Goal: Task Accomplishment & Management: Use online tool/utility

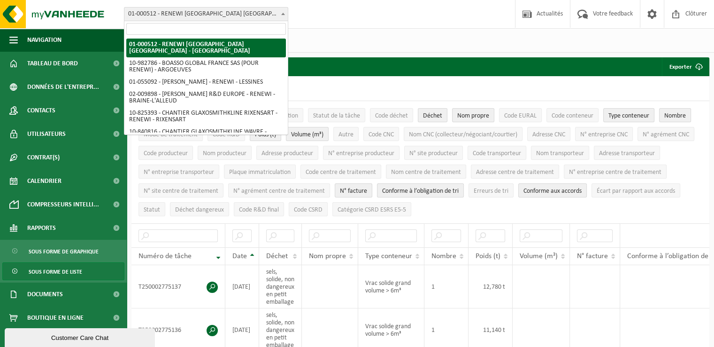
click at [279, 8] on span at bounding box center [283, 14] width 9 height 12
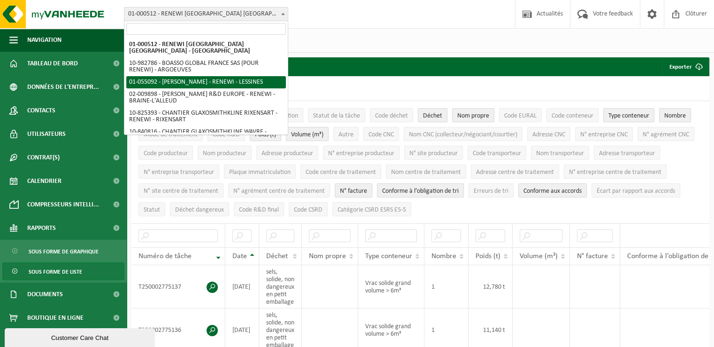
select select "8857"
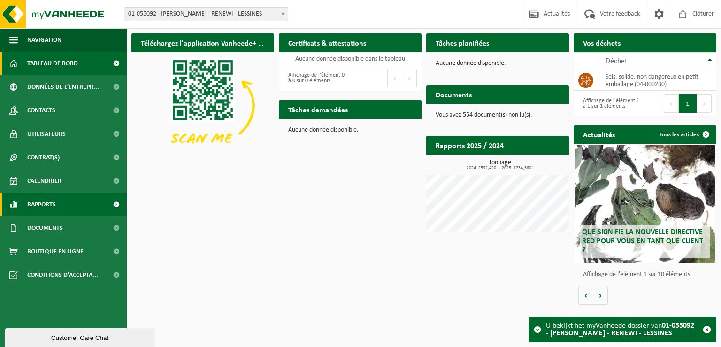
click at [78, 208] on link "Rapports" at bounding box center [63, 204] width 127 height 23
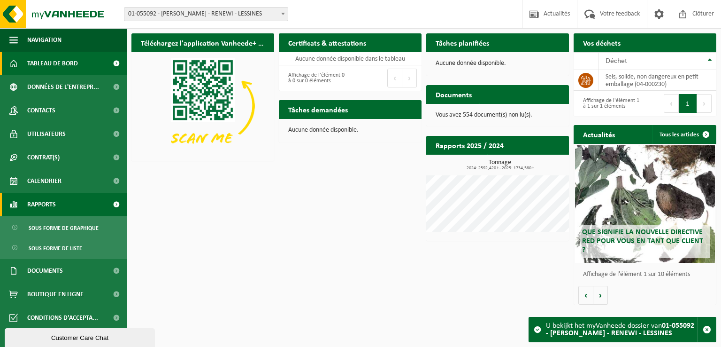
click at [78, 208] on link "Rapports" at bounding box center [63, 204] width 127 height 23
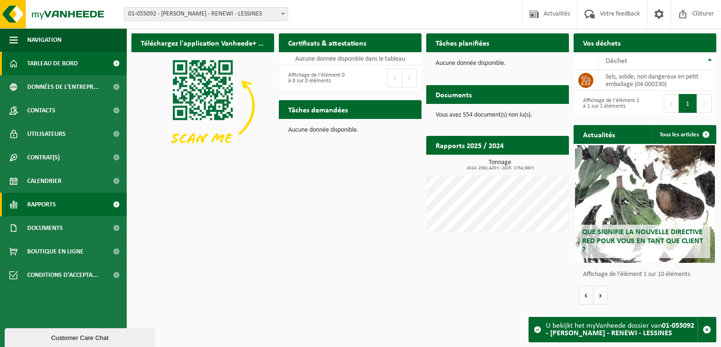
click at [78, 208] on link "Rapports" at bounding box center [63, 204] width 127 height 23
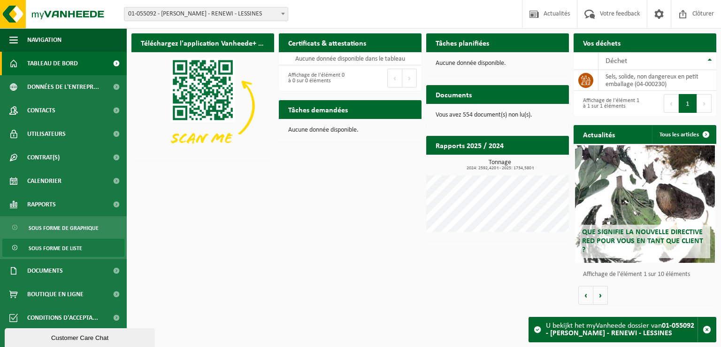
click at [80, 245] on span "Sous forme de liste" at bounding box center [56, 248] width 54 height 18
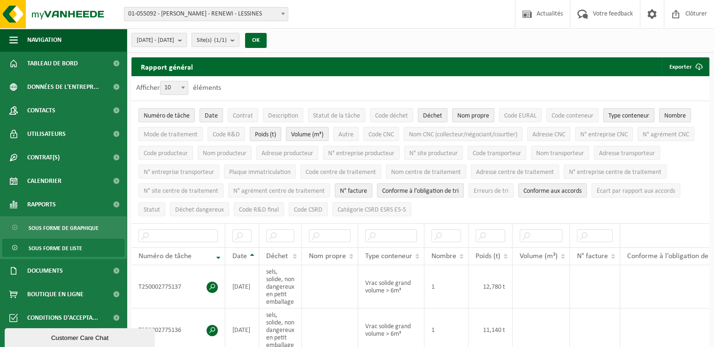
click at [174, 40] on span "[DATE] - [DATE]" at bounding box center [156, 40] width 38 height 14
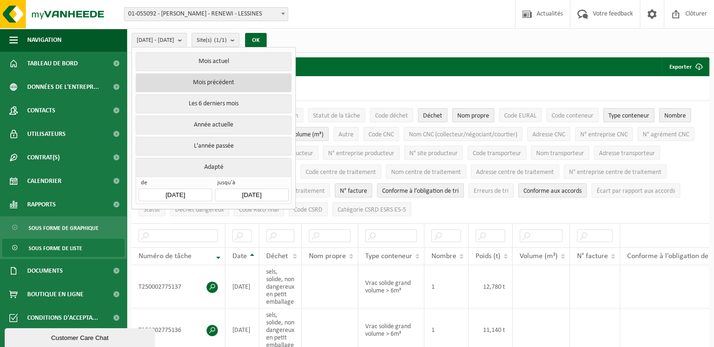
click at [205, 84] on button "Mois précédent" at bounding box center [213, 82] width 155 height 19
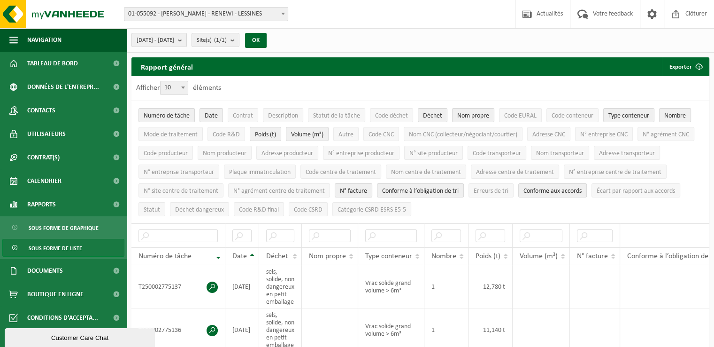
click at [174, 35] on span "[DATE] - [DATE]" at bounding box center [156, 40] width 38 height 14
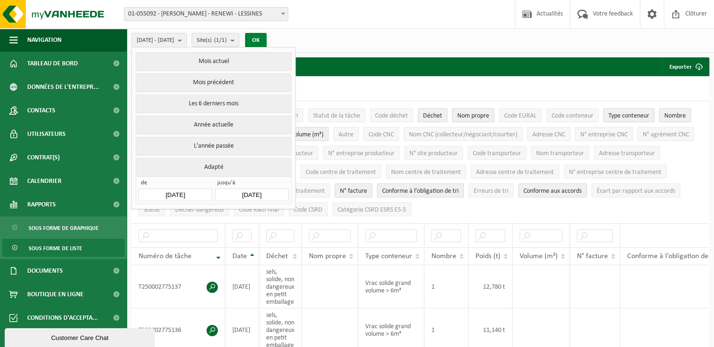
click at [267, 43] on button "OK" at bounding box center [256, 40] width 22 height 15
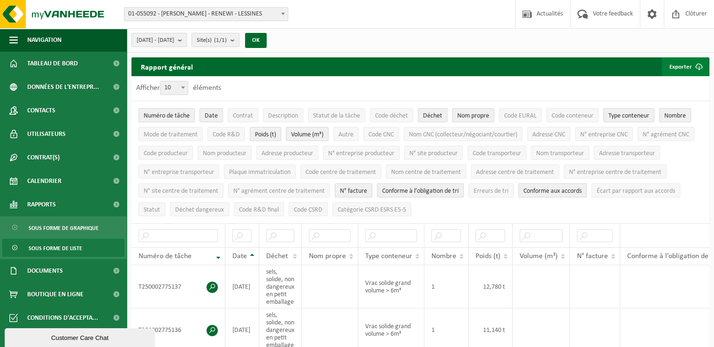
click at [682, 66] on button "Exporter" at bounding box center [685, 66] width 47 height 19
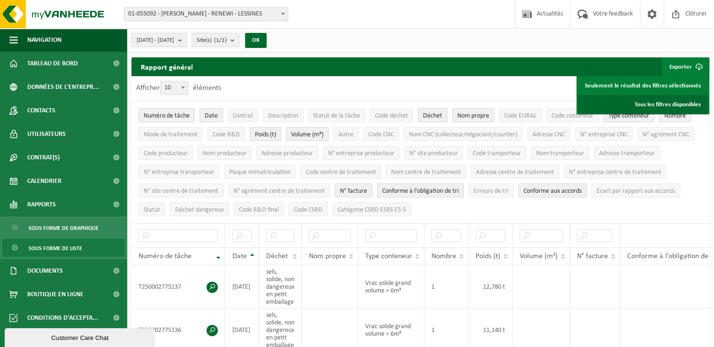
click at [661, 102] on link "Tous les filtres disponibles" at bounding box center [643, 104] width 130 height 19
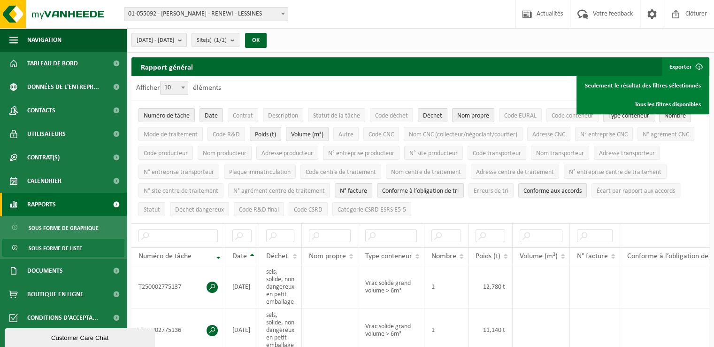
click at [68, 202] on link "Rapports" at bounding box center [63, 204] width 127 height 23
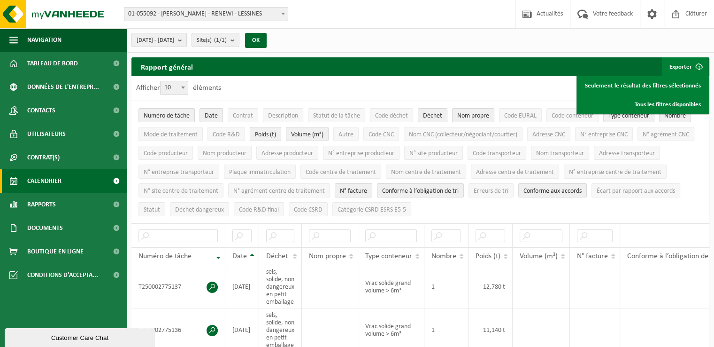
click at [68, 182] on link "Calendrier" at bounding box center [63, 180] width 127 height 23
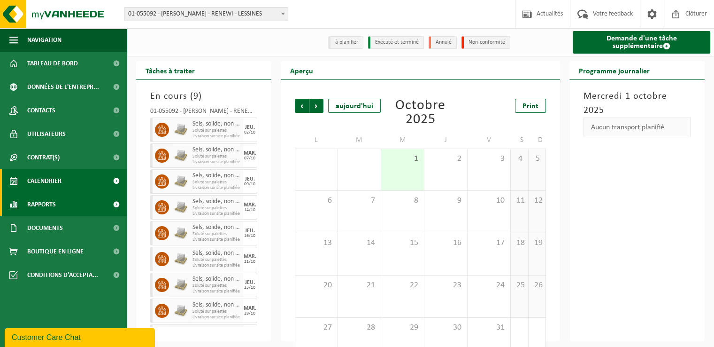
click at [60, 203] on link "Rapports" at bounding box center [63, 204] width 127 height 23
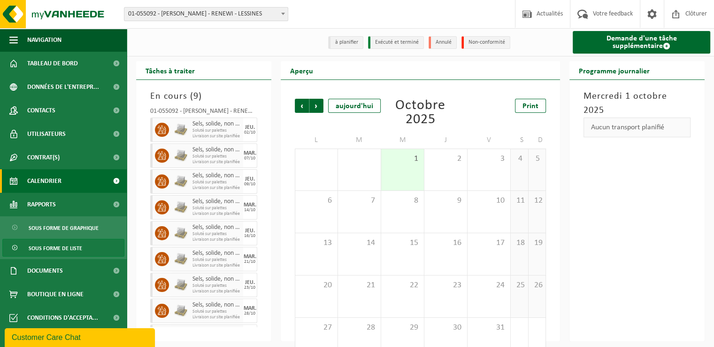
click at [47, 246] on span "Sous forme de liste" at bounding box center [56, 248] width 54 height 18
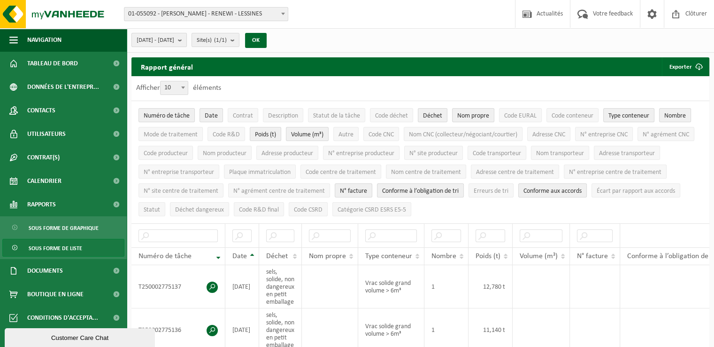
click at [186, 40] on b "submit" at bounding box center [182, 39] width 8 height 13
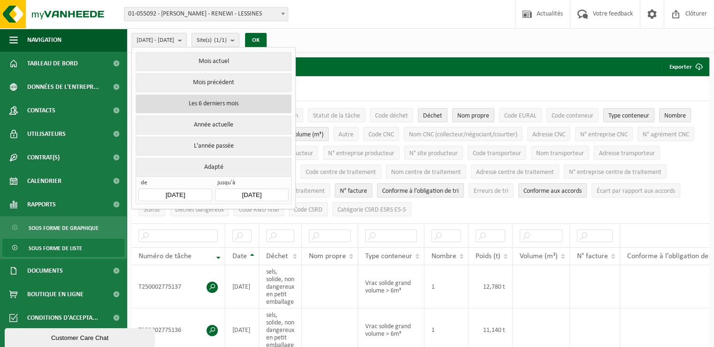
click at [232, 108] on button "Les 6 derniers mois" at bounding box center [213, 103] width 155 height 19
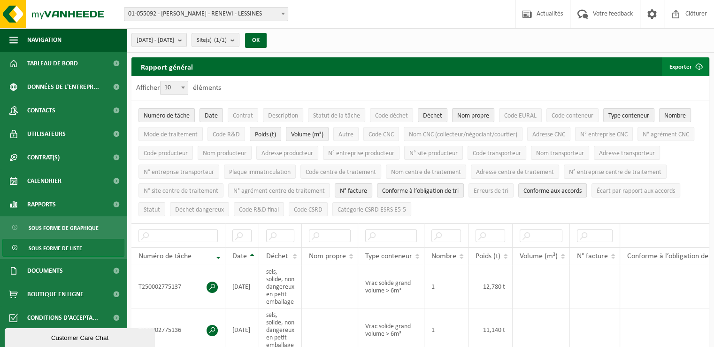
click at [675, 64] on button "Exporter" at bounding box center [685, 66] width 47 height 19
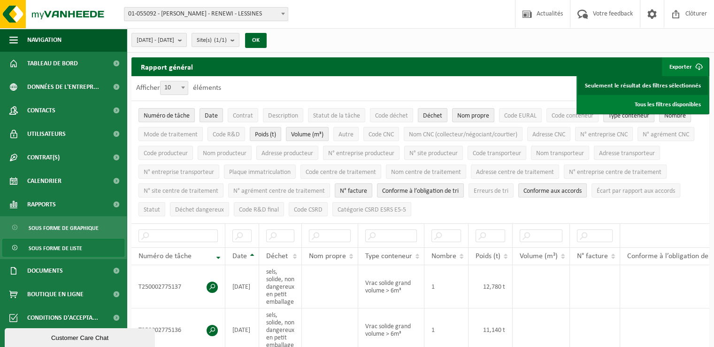
click at [638, 84] on link "Seulement le résultat des filtres sélectionnés" at bounding box center [643, 85] width 130 height 19
click at [267, 40] on button "OK" at bounding box center [256, 40] width 22 height 15
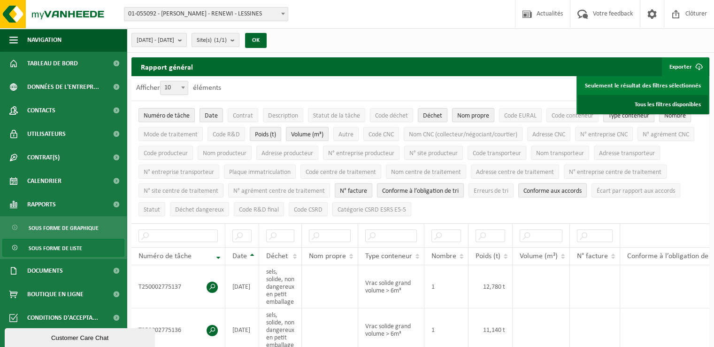
click at [669, 105] on link "Tous les filtres disponibles" at bounding box center [643, 104] width 130 height 19
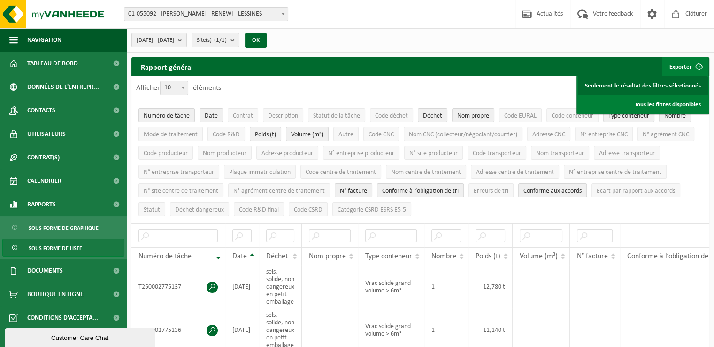
click at [635, 90] on link "Seulement le résultat des filtres sélectionnés" at bounding box center [643, 85] width 130 height 19
